Goal: Task Accomplishment & Management: Use online tool/utility

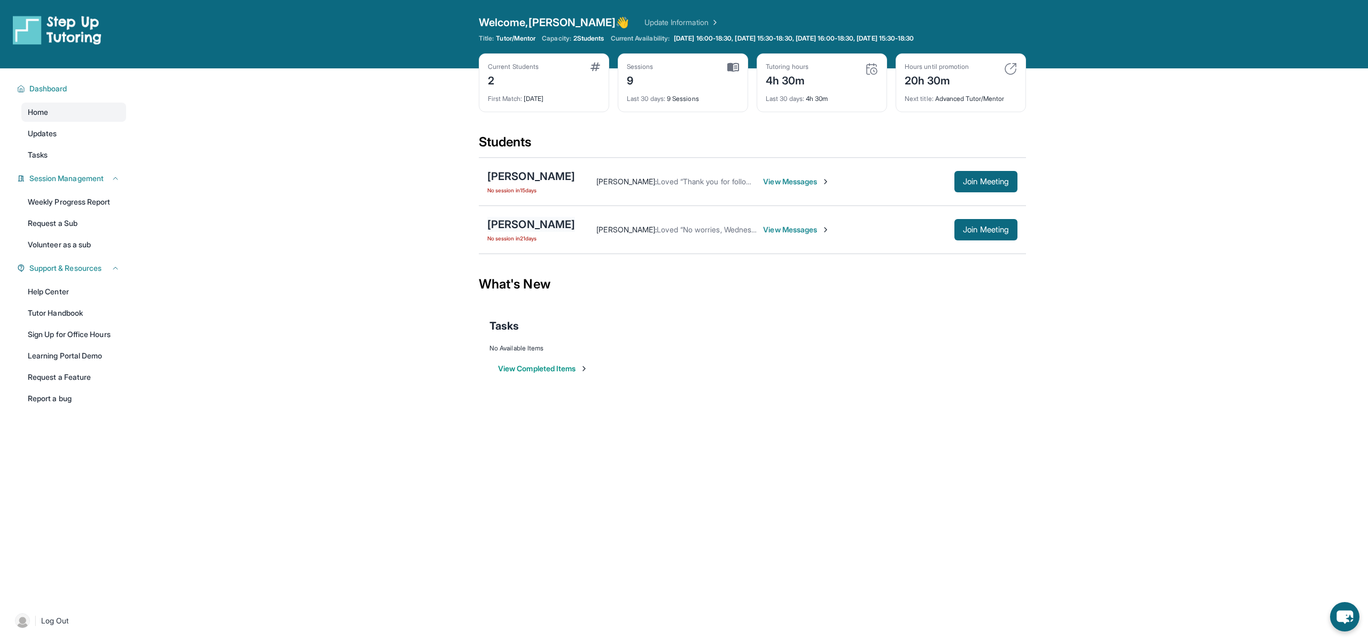
click at [515, 225] on div "[PERSON_NAME]" at bounding box center [531, 224] width 88 height 15
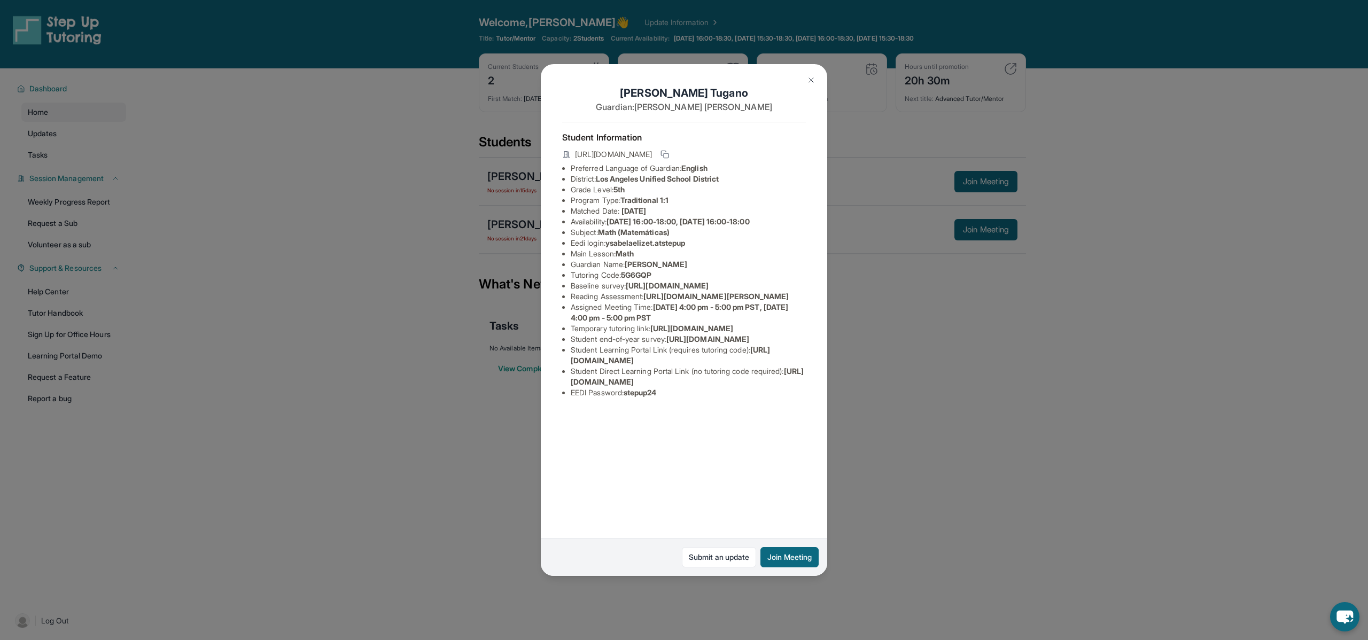
click at [652, 301] on span "[URL][DOMAIN_NAME][PERSON_NAME]" at bounding box center [716, 296] width 145 height 9
drag, startPoint x: 652, startPoint y: 329, endPoint x: 670, endPoint y: 335, distance: 19.5
click at [670, 302] on li "Reading Assessment : [URL][DOMAIN_NAME][PERSON_NAME]" at bounding box center [688, 296] width 235 height 11
copy span "[URL][DOMAIN_NAME]"
click at [811, 82] on img at bounding box center [811, 80] width 9 height 9
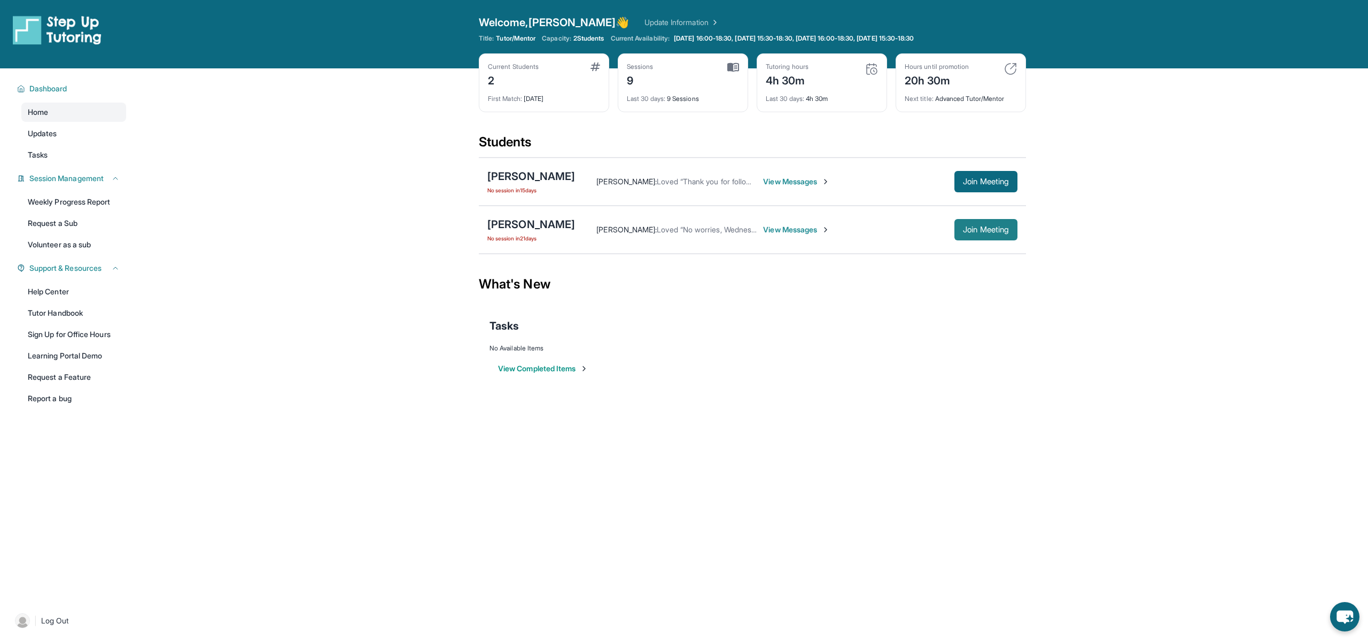
click at [972, 231] on span "Join Meeting" at bounding box center [986, 230] width 46 height 6
